Goal: Task Accomplishment & Management: Manage account settings

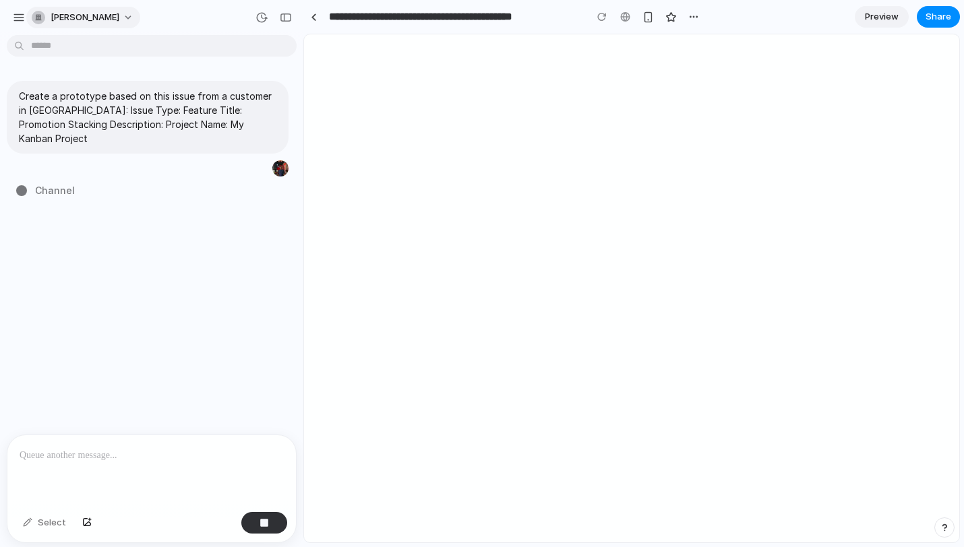
click at [116, 19] on button "[PERSON_NAME]" at bounding box center [83, 18] width 114 height 22
click at [205, 219] on div "Settings Invite members Change theme Sign out" at bounding box center [482, 273] width 964 height 547
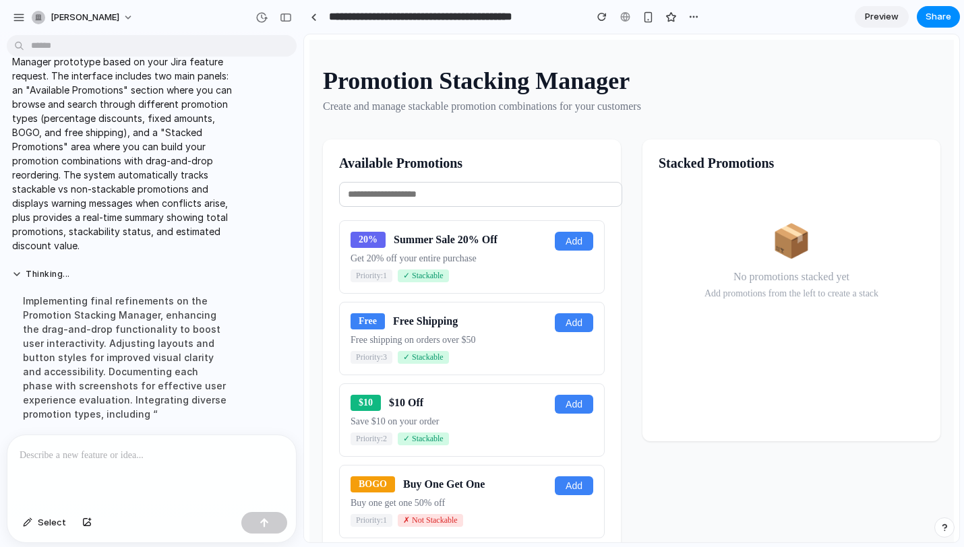
scroll to position [73, 0]
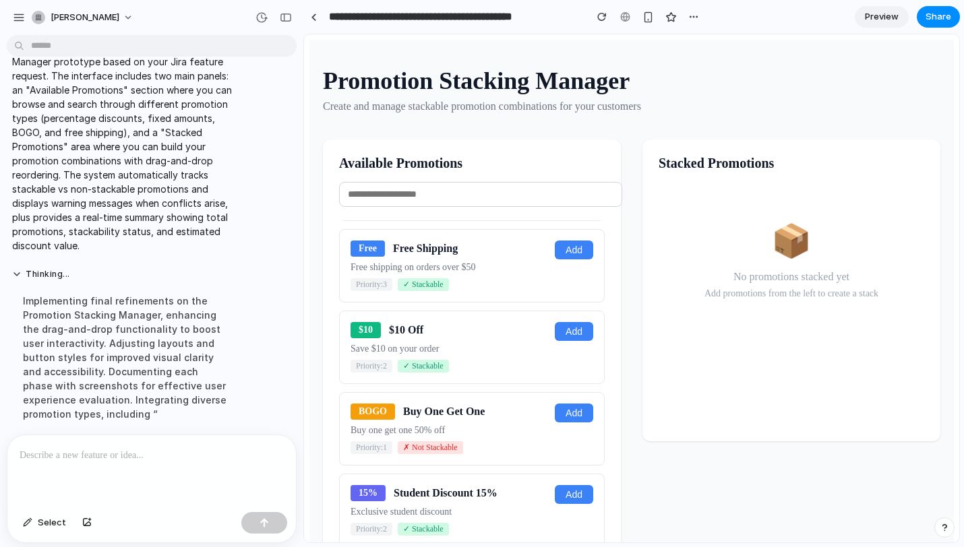
click at [164, 462] on div at bounding box center [151, 470] width 288 height 71
click at [53, 526] on span "Select" at bounding box center [52, 522] width 28 height 13
click at [690, 11] on div "button" at bounding box center [693, 16] width 11 height 11
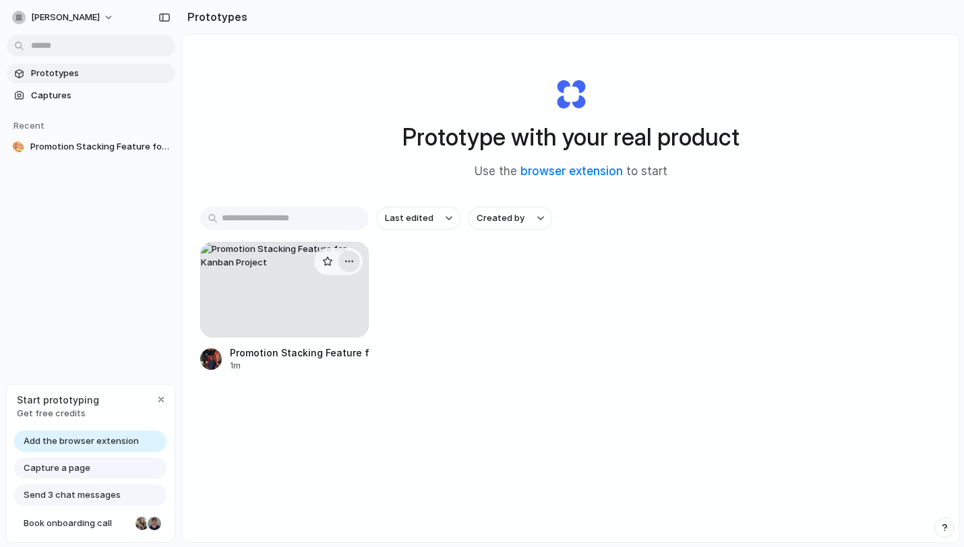
click at [355, 259] on button "button" at bounding box center [349, 262] width 22 height 22
click at [298, 357] on span "Delete" at bounding box center [296, 357] width 28 height 13
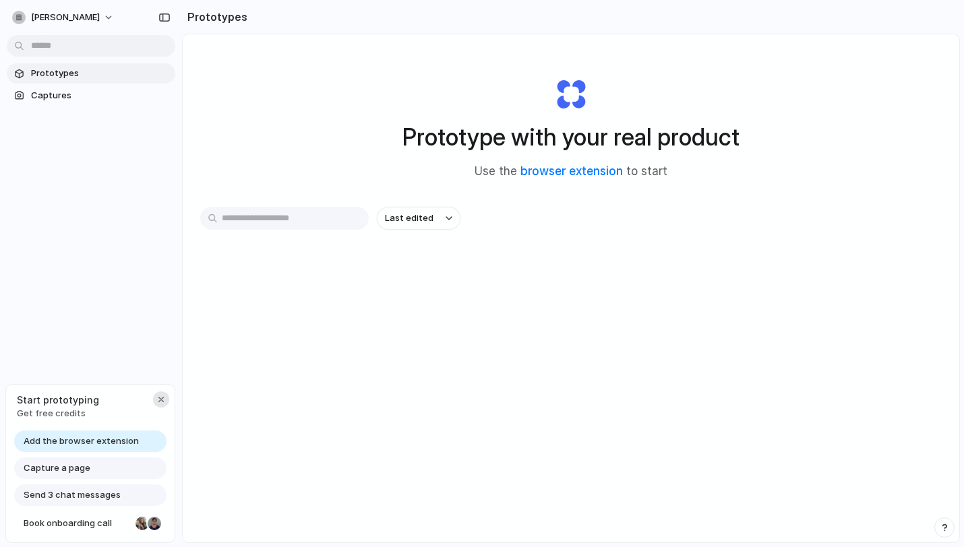
click at [163, 399] on div "button" at bounding box center [161, 399] width 11 height 11
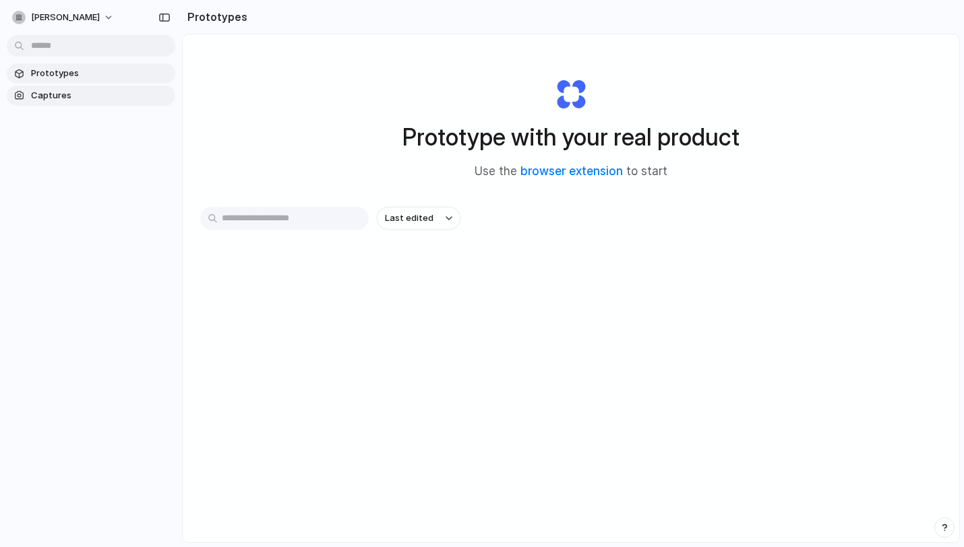
click at [63, 102] on link "Captures" at bounding box center [91, 96] width 169 height 20
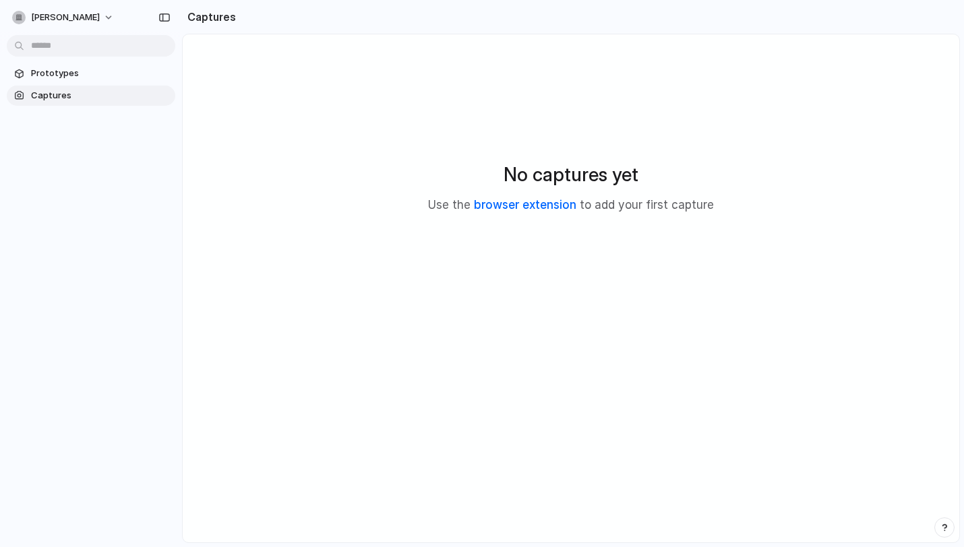
click at [549, 207] on link "browser extension" at bounding box center [525, 204] width 102 height 13
